Goal: Browse casually

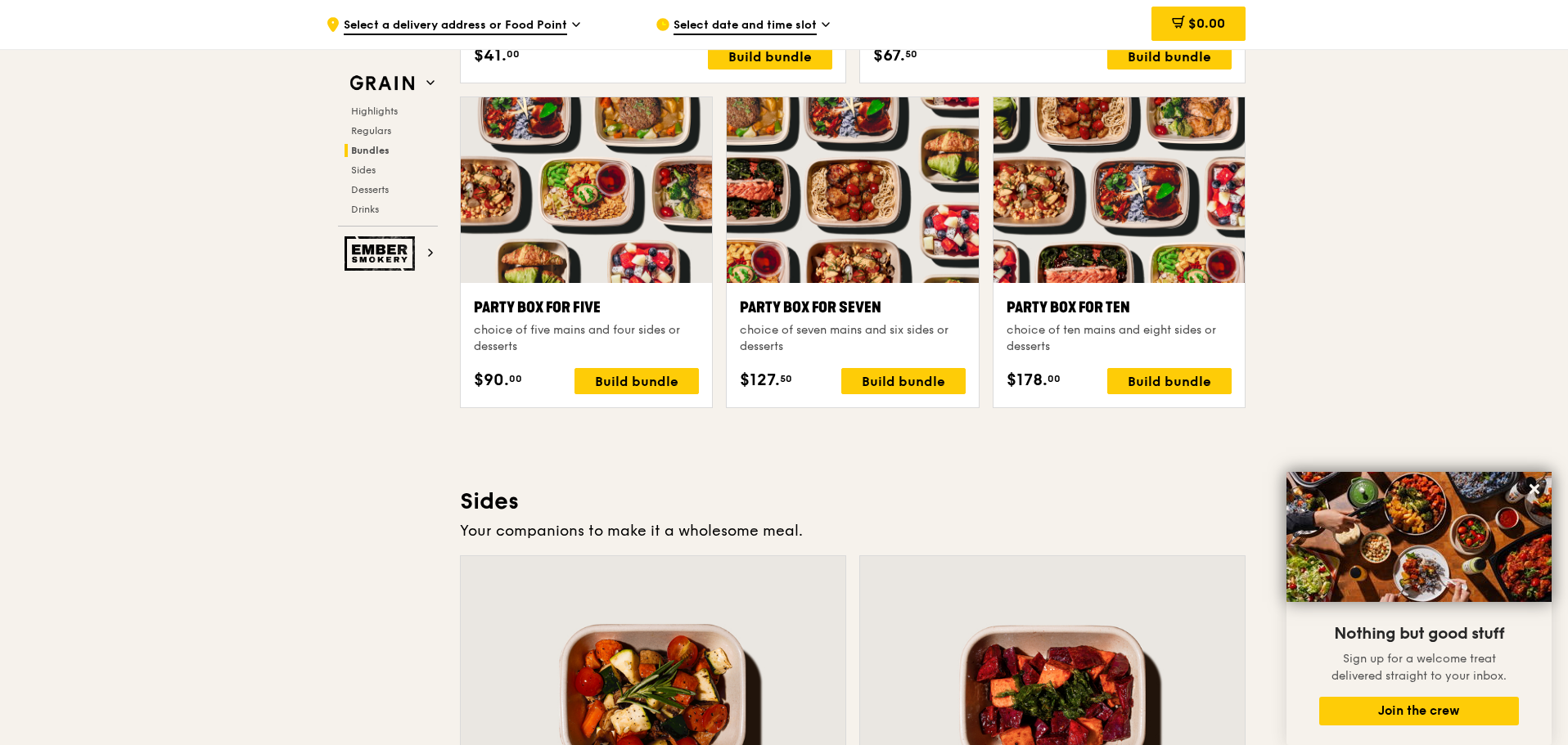
scroll to position [3205, 0]
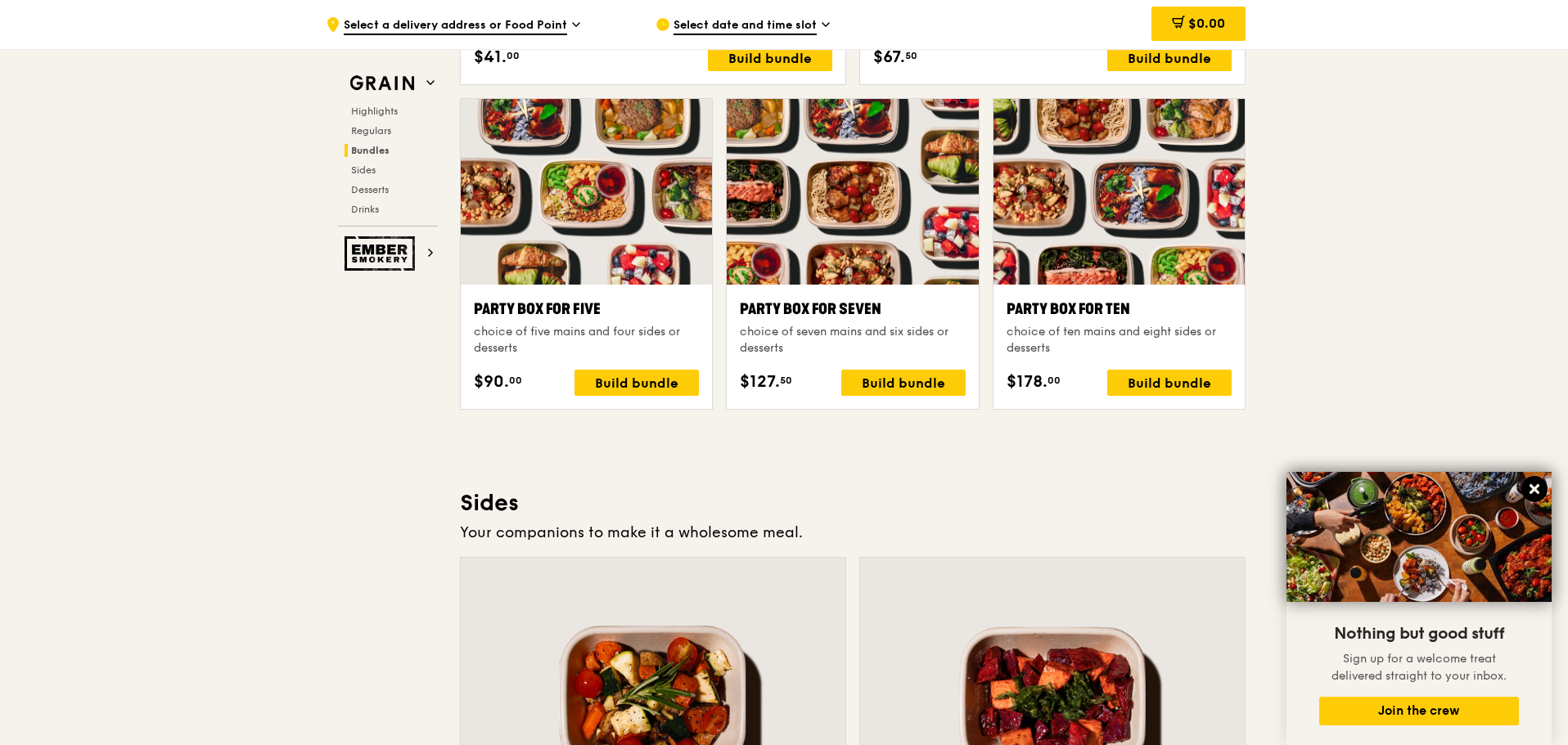
click at [1541, 485] on icon at bounding box center [1534, 490] width 15 height 15
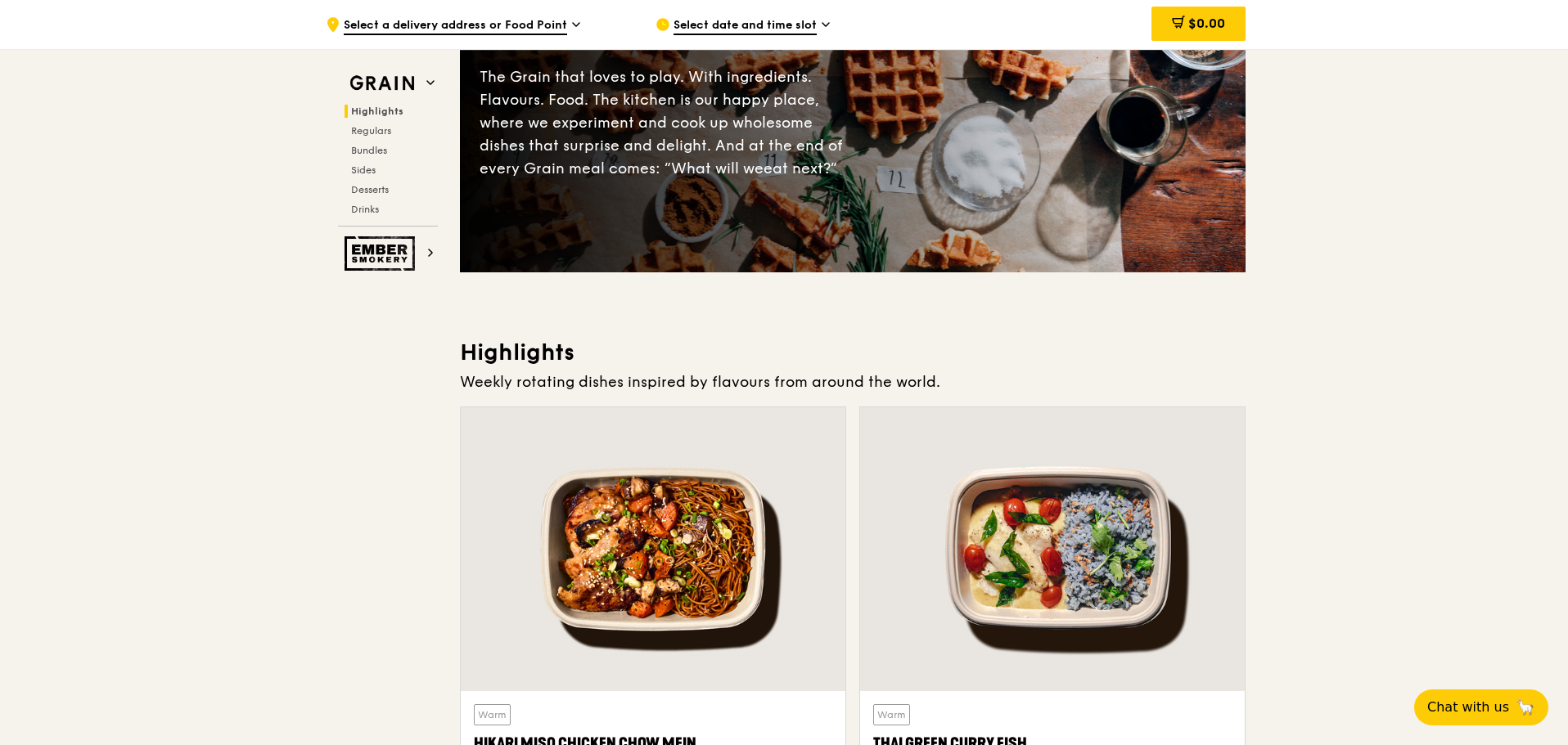
scroll to position [0, 0]
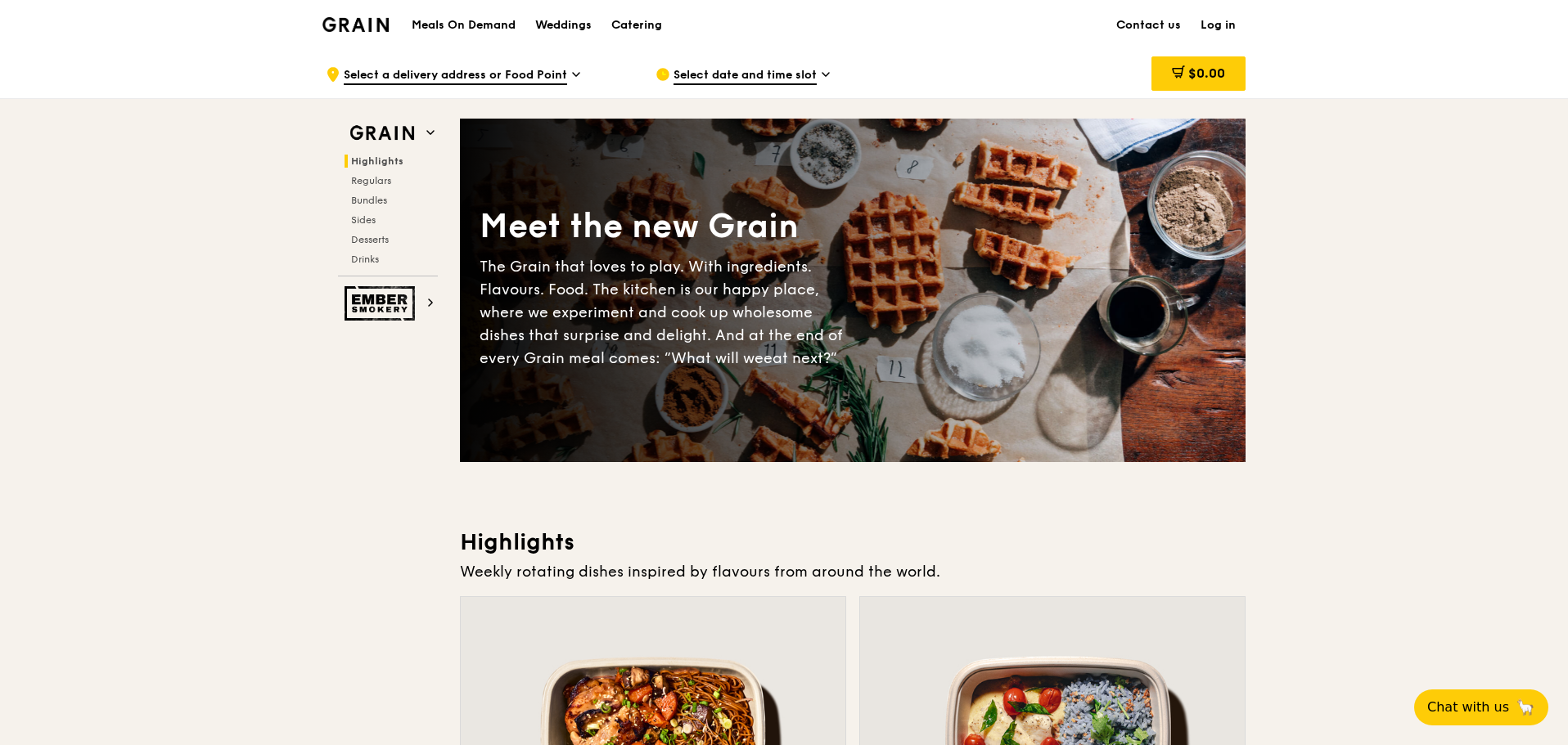
click at [361, 32] on img at bounding box center [356, 25] width 66 height 15
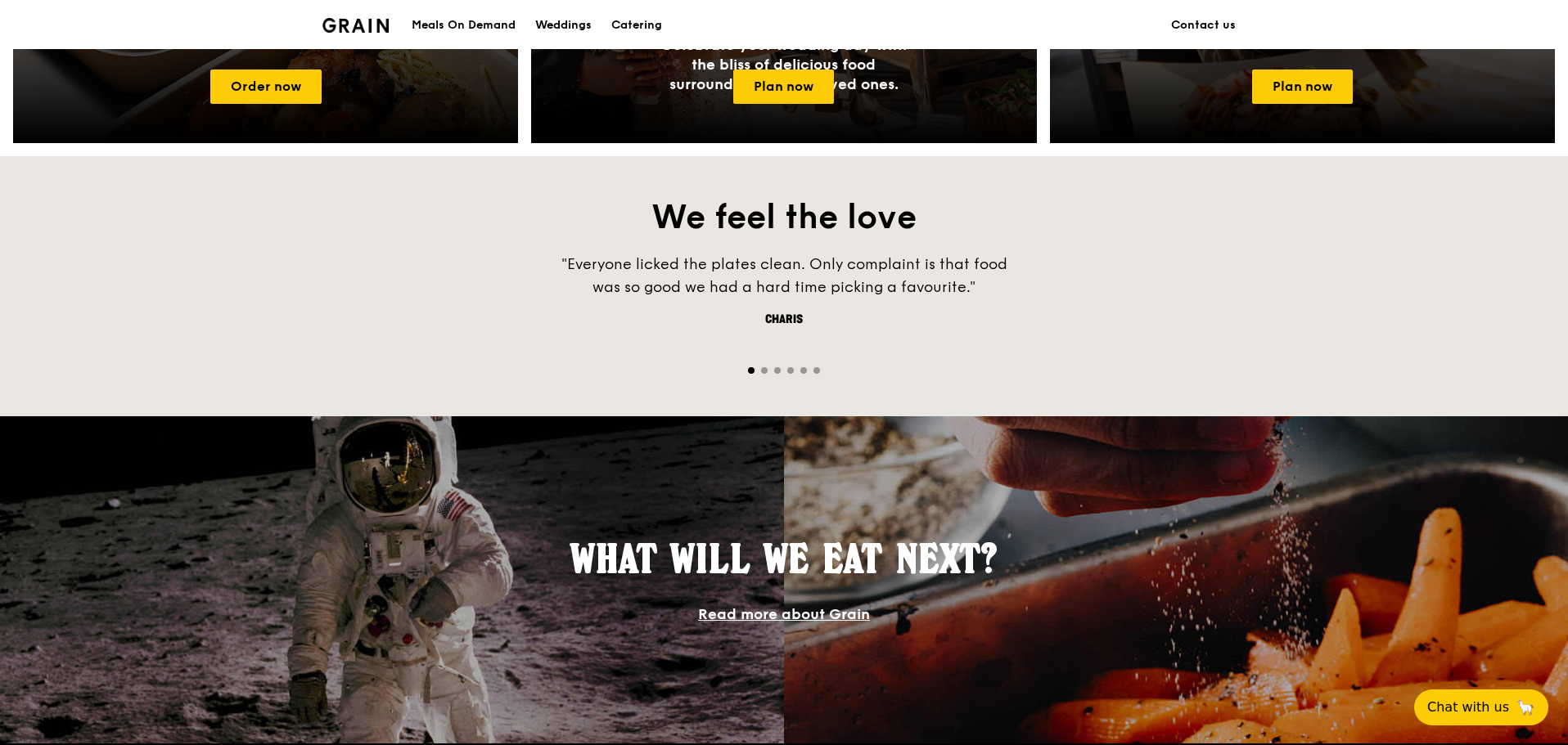
scroll to position [951, 0]
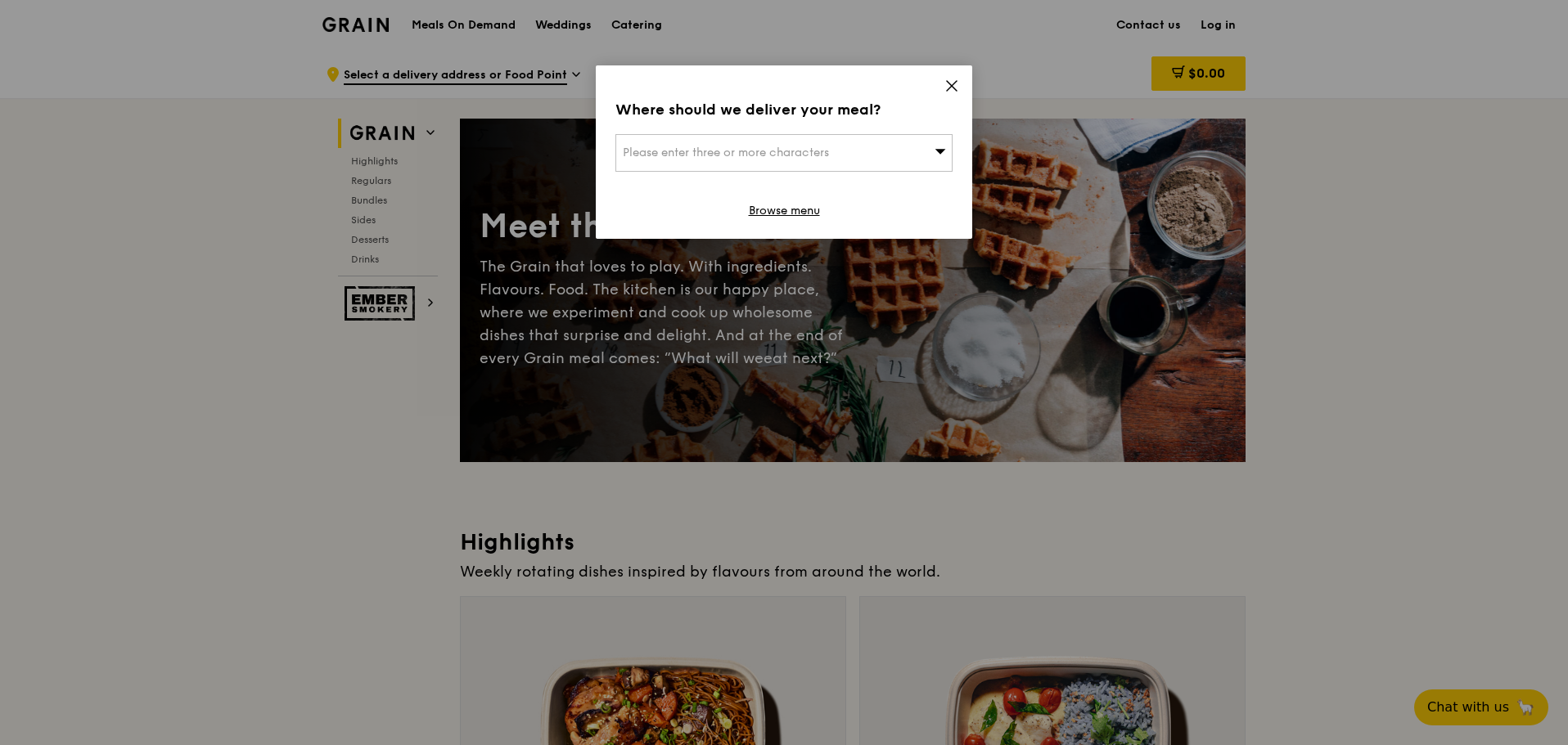
click at [901, 150] on div "Please enter three or more characters" at bounding box center [784, 153] width 337 height 38
click at [954, 92] on icon at bounding box center [951, 86] width 15 height 15
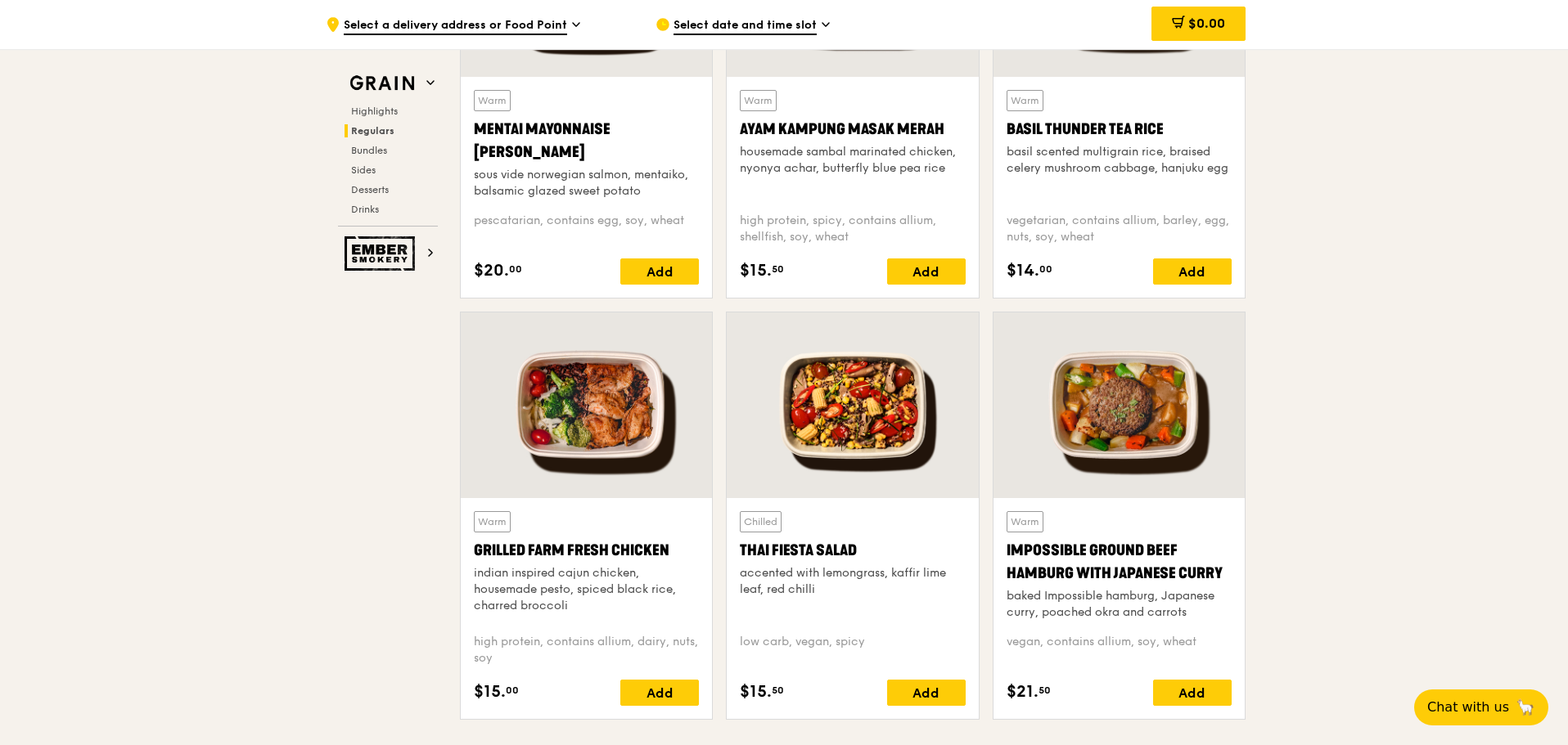
scroll to position [1610, 0]
